Goal: Task Accomplishment & Management: Complete application form

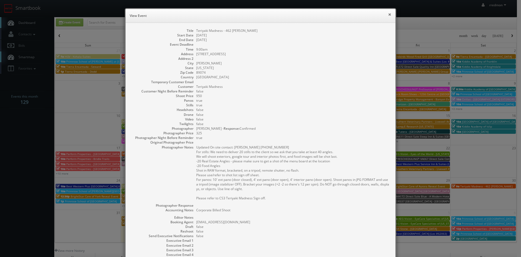
click at [388, 15] on button "×" at bounding box center [389, 14] width 3 height 4
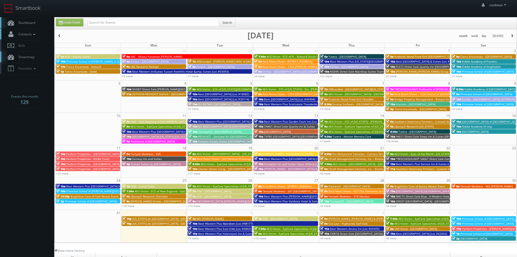
click at [36, 34] on icon at bounding box center [34, 35] width 5 height 4
click at [42, 57] on link "Add Photographer" at bounding box center [27, 59] width 54 height 8
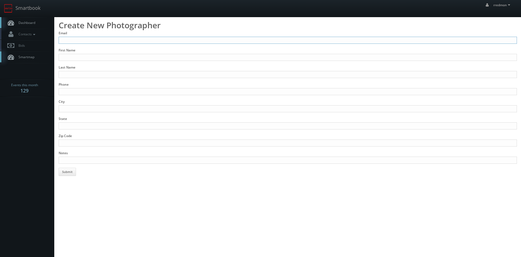
click at [128, 41] on input "Email" at bounding box center [288, 40] width 459 height 7
type input "[EMAIL_ADDRESS][DOMAIN_NAME]"
click at [127, 54] on input "First Name" at bounding box center [288, 57] width 459 height 7
type input "[PERSON_NAME]"
click at [131, 74] on input "Last Name" at bounding box center [288, 74] width 459 height 7
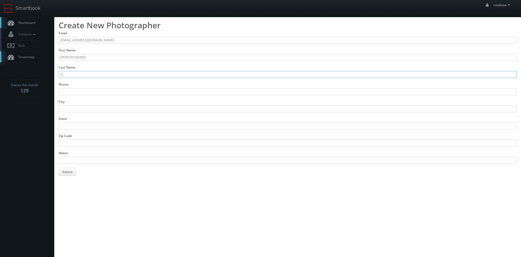
type input ":"
type input "Cuni"
click at [127, 89] on input "Phone" at bounding box center [288, 91] width 459 height 7
type input "[PHONE_NUMBER]"
click at [126, 106] on input "City" at bounding box center [288, 108] width 459 height 7
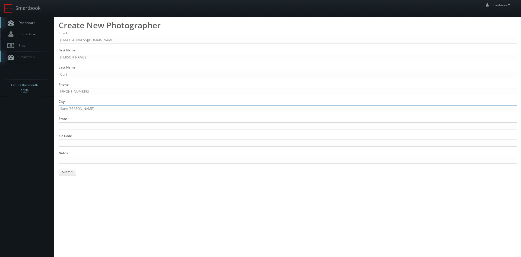
type input "Saint [PERSON_NAME]"
click at [115, 124] on input "State" at bounding box center [288, 125] width 459 height 7
type input "NY"
click at [117, 141] on input "Zip Code" at bounding box center [288, 142] width 459 height 7
type input "11780"
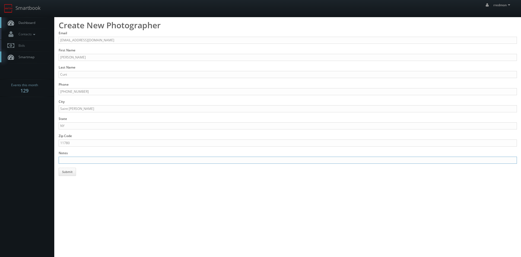
click at [119, 161] on input "Notes" at bounding box center [288, 159] width 459 height 7
type input "Stills, panos, added [DATE] [DOMAIN_NAME]"
click at [70, 172] on button "Submit" at bounding box center [67, 172] width 17 height 8
